Goal: Transaction & Acquisition: Purchase product/service

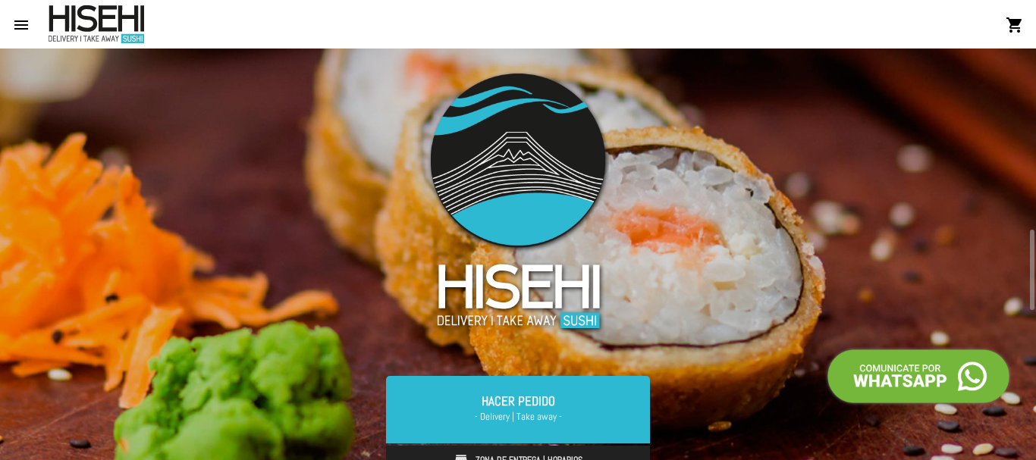
scroll to position [303, 0]
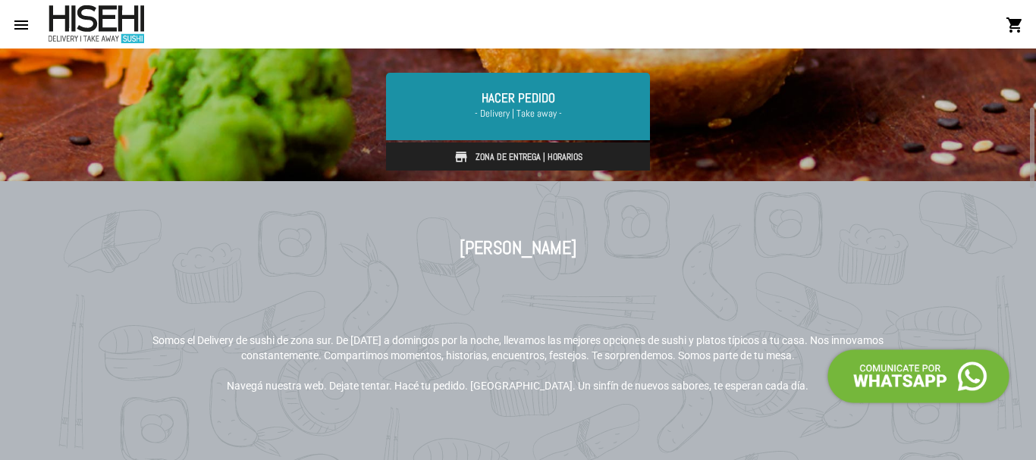
click at [538, 97] on link "Hacer Pedido - Delivery | Take away -" at bounding box center [518, 106] width 264 height 67
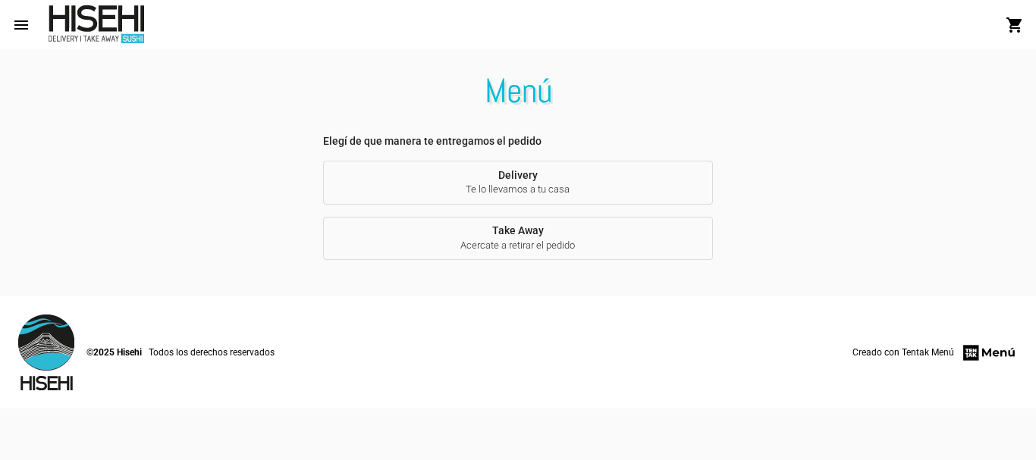
click at [600, 196] on span "Te lo llevamos a tu casa" at bounding box center [517, 190] width 365 height 14
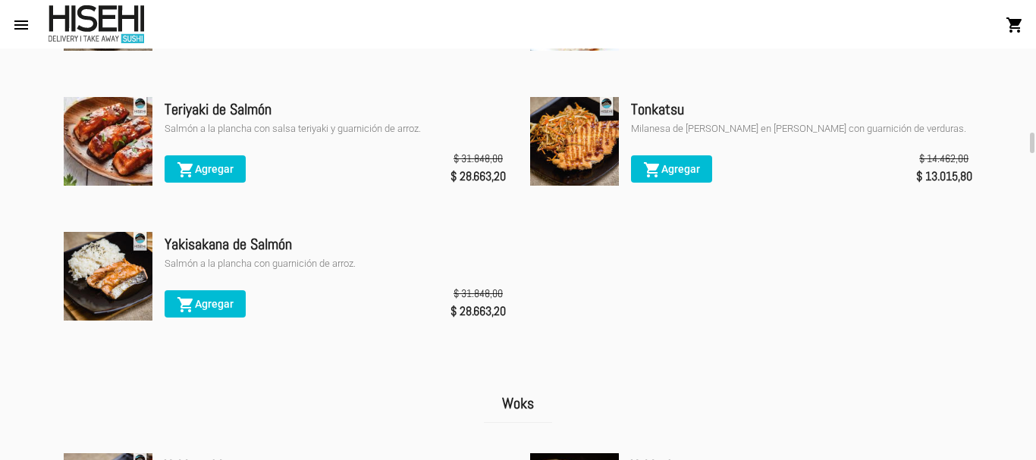
scroll to position [1971, 0]
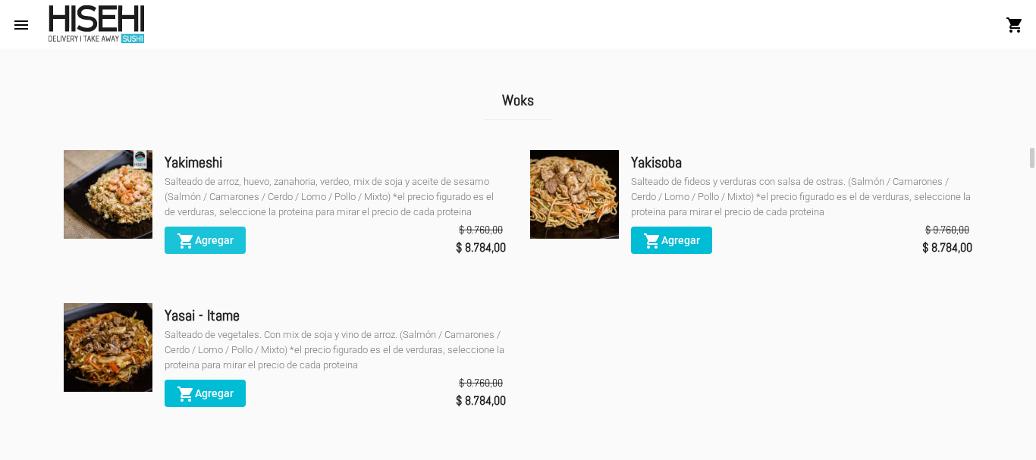
click at [215, 236] on button "shopping_cart Agregar" at bounding box center [205, 240] width 81 height 27
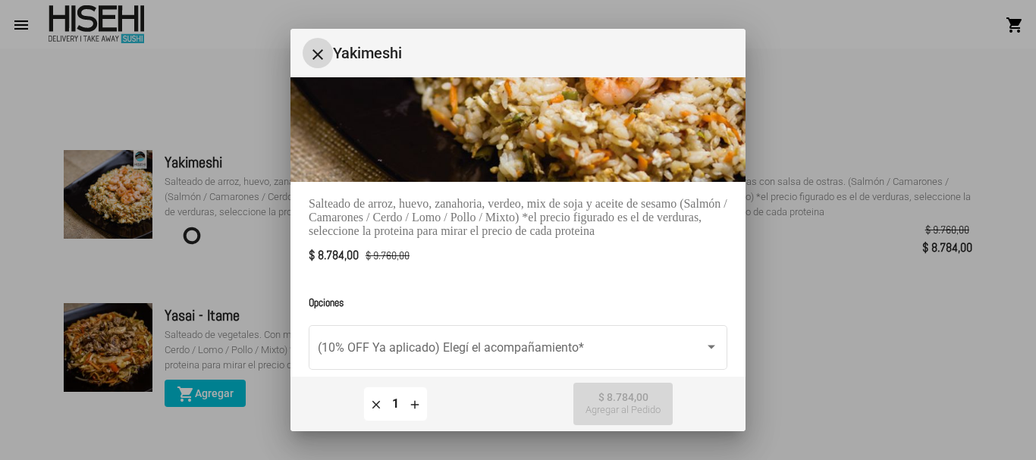
scroll to position [175, 0]
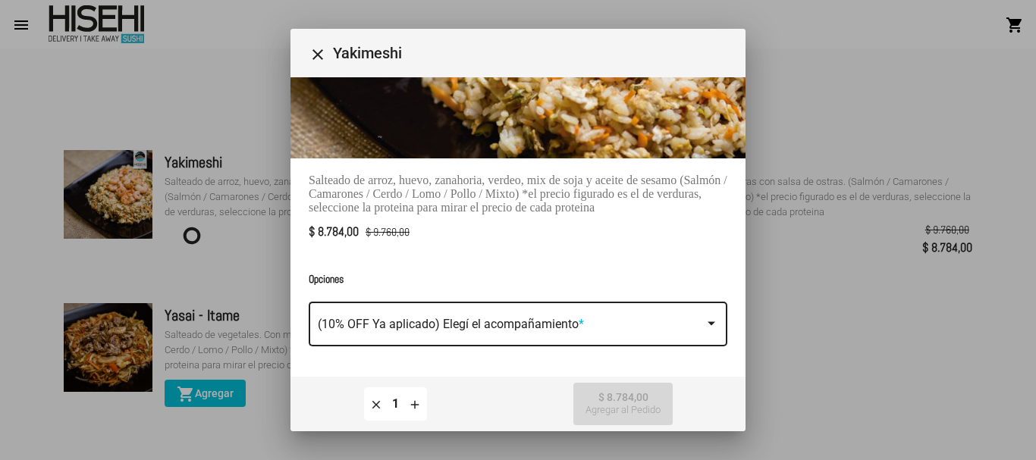
click at [616, 321] on span at bounding box center [511, 328] width 387 height 14
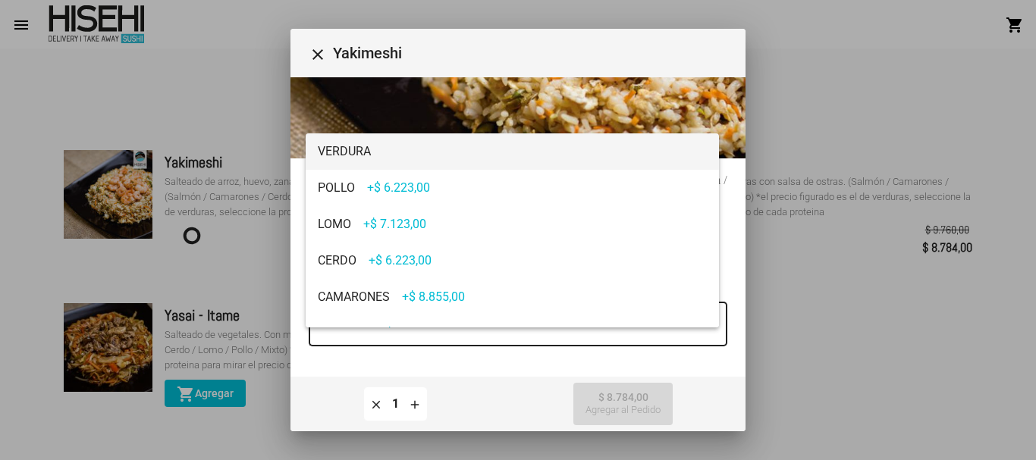
click at [492, 148] on span "VERDURA" at bounding box center [512, 151] width 389 height 36
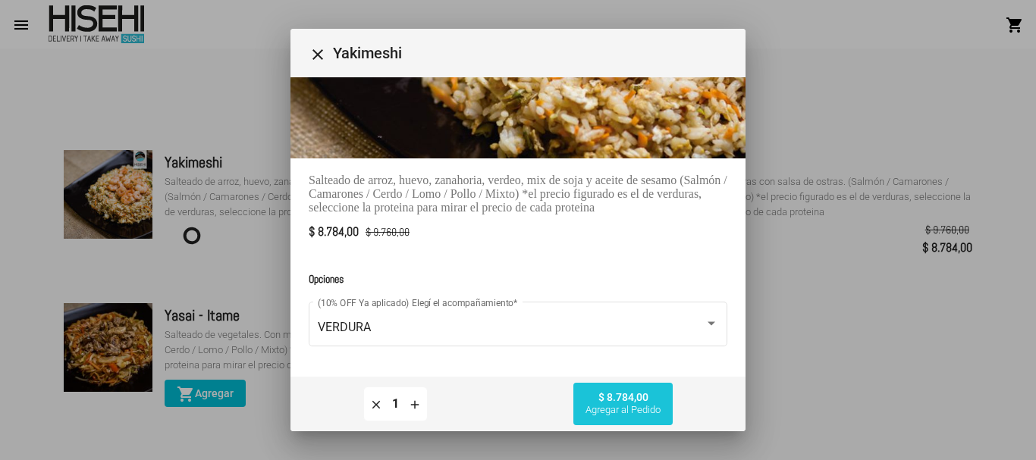
click at [620, 406] on span "Agregar al Pedido" at bounding box center [622, 410] width 75 height 12
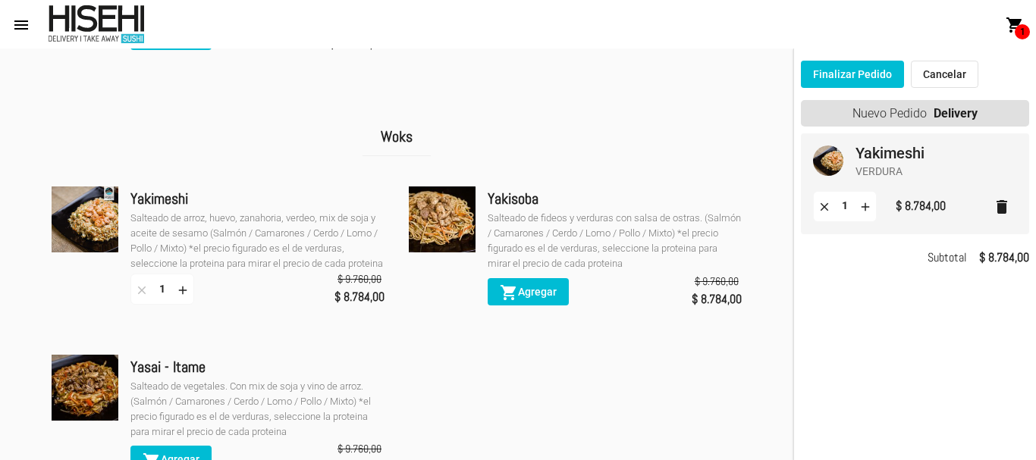
click at [866, 205] on mat-icon "add" at bounding box center [865, 206] width 14 height 14
type input "5"
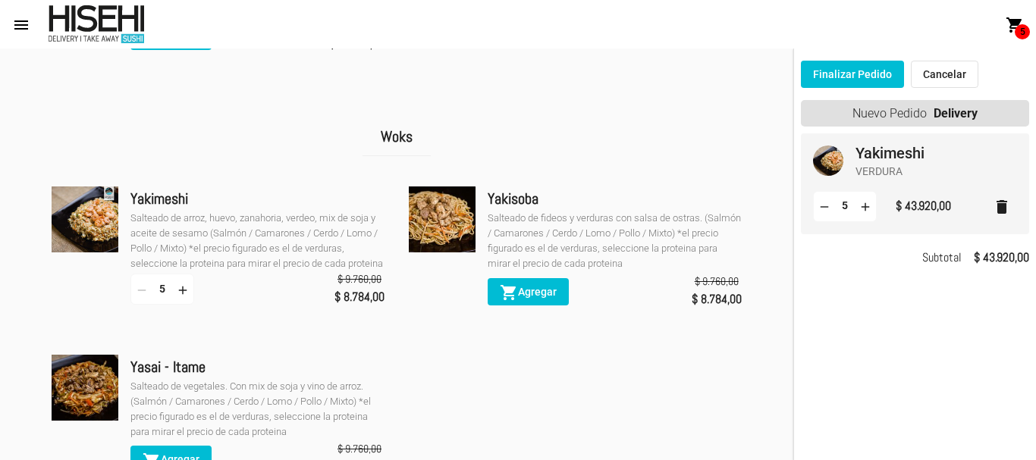
click at [862, 79] on button "Finalizar Pedido" at bounding box center [852, 74] width 103 height 27
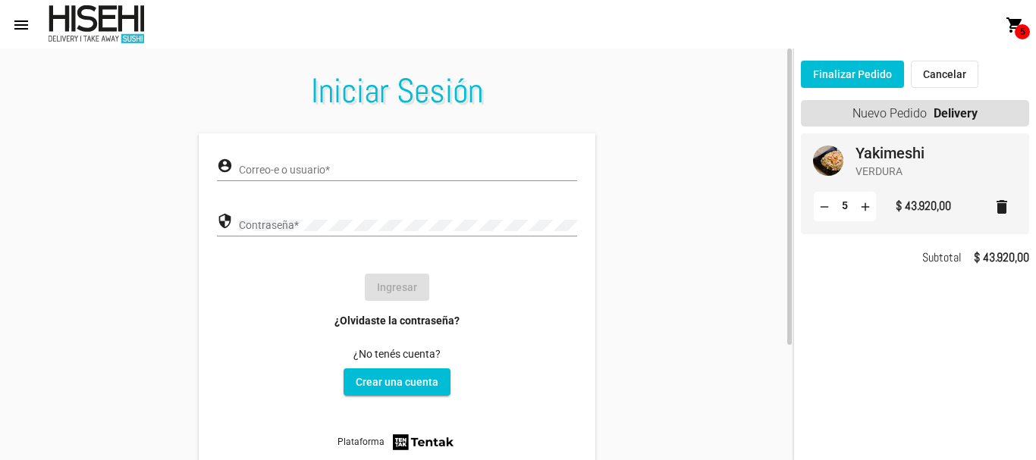
type input "[EMAIL_ADDRESS][DOMAIN_NAME]"
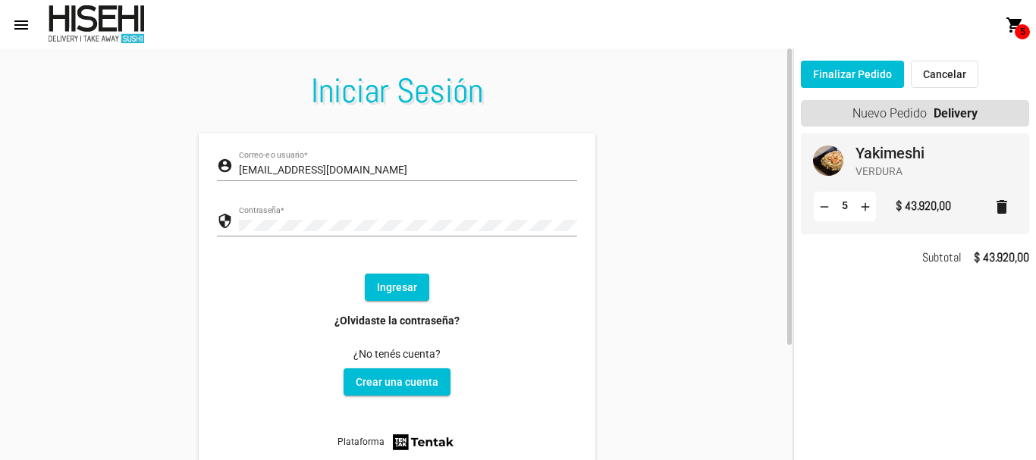
click at [384, 293] on button "Ingresar" at bounding box center [397, 287] width 64 height 27
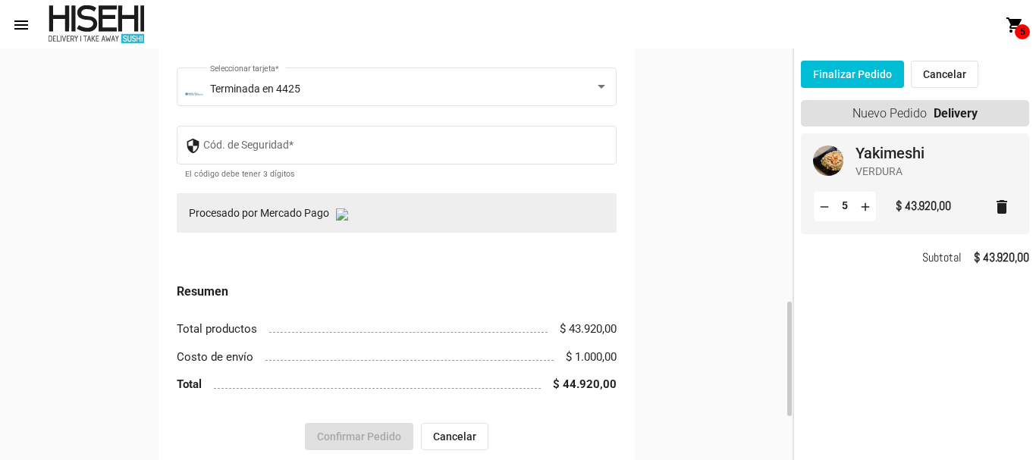
scroll to position [1061, 0]
